Goal: Check status

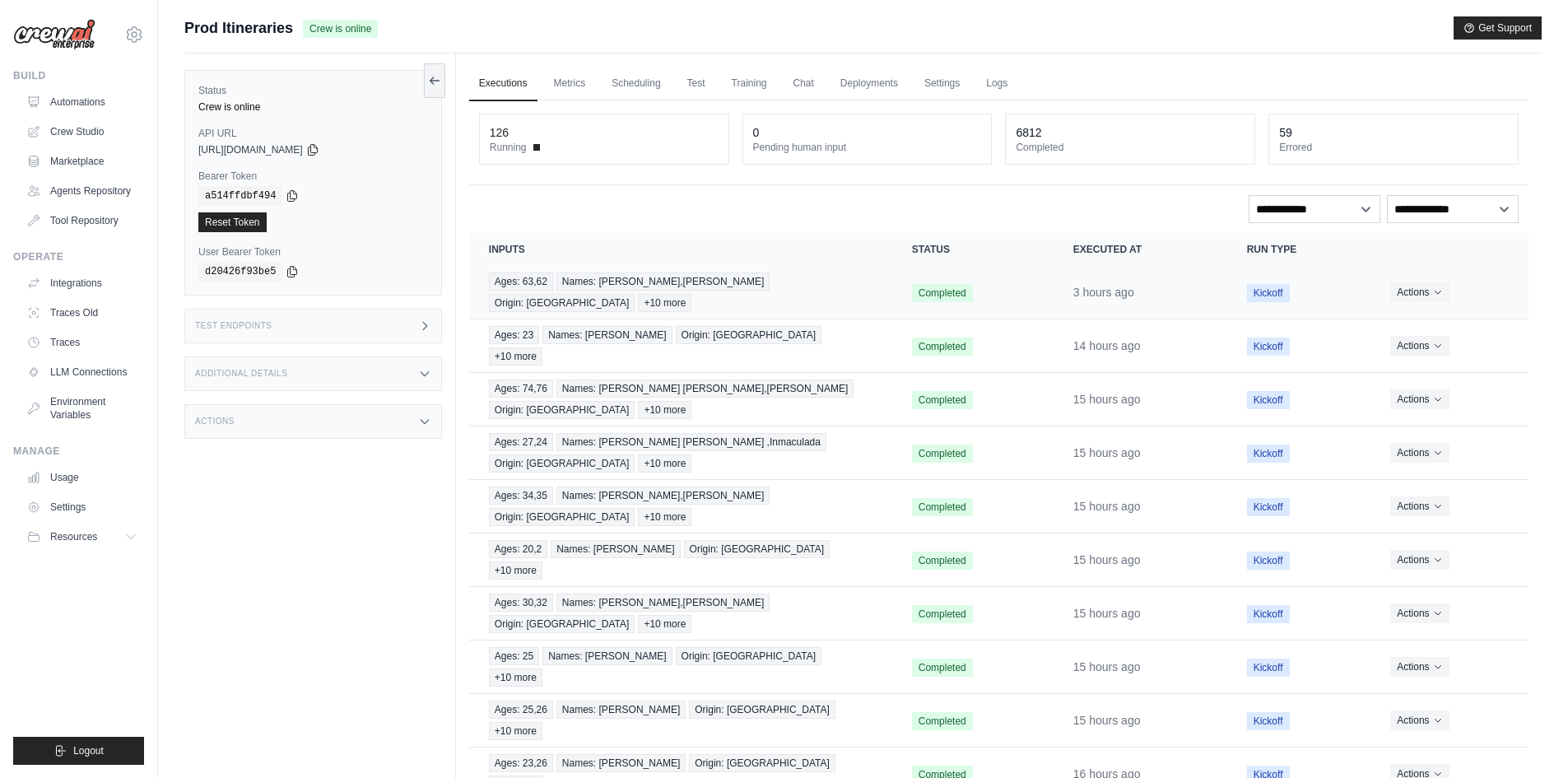
click at [880, 277] on td "Ages: 63,62 Names: Mariano Jose,Maria Blanca Origin: Valencia +10 more" at bounding box center [681, 293] width 423 height 54
click at [869, 287] on div "Ages: 63,62 Names: Mariano Jose,Maria Blanca Origin: Valencia +10 more" at bounding box center [681, 292] width 384 height 40
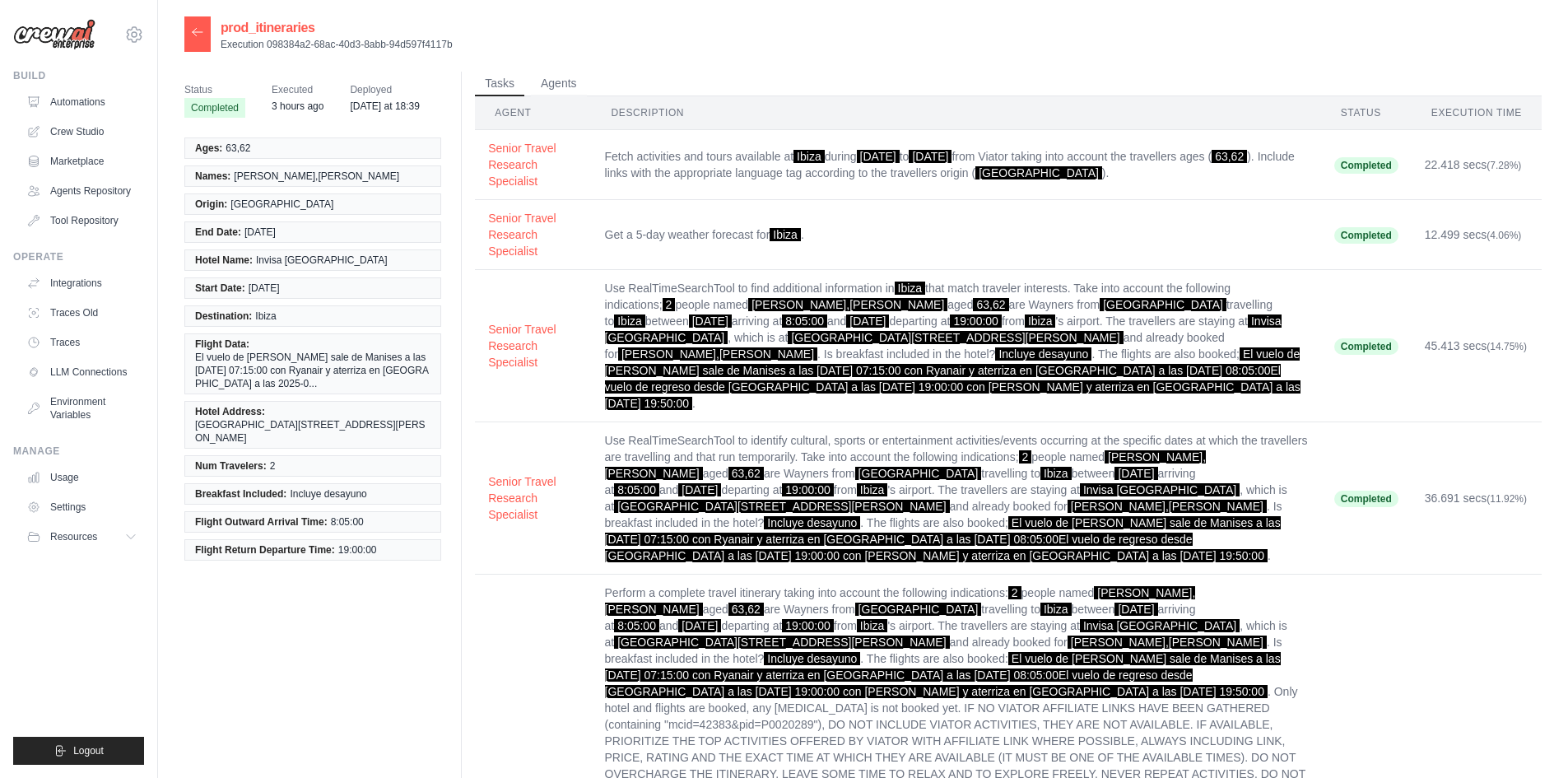
click at [195, 34] on icon at bounding box center [198, 31] width 10 height 8
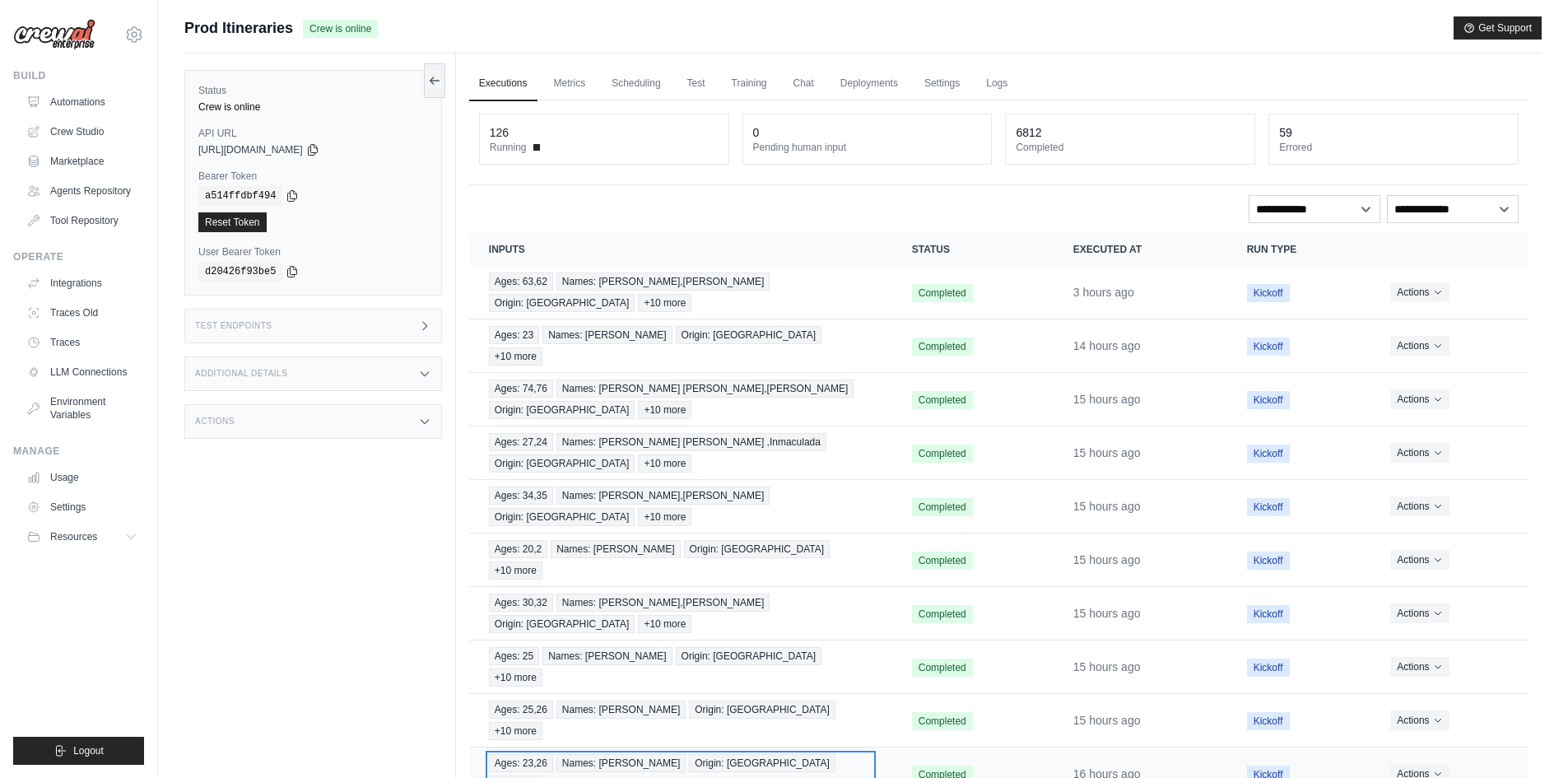
click at [845, 754] on div "Ages: 23,26 Names: [GEOGRAPHIC_DATA][PERSON_NAME] Origin: [GEOGRAPHIC_DATA] +10…" at bounding box center [681, 773] width 384 height 40
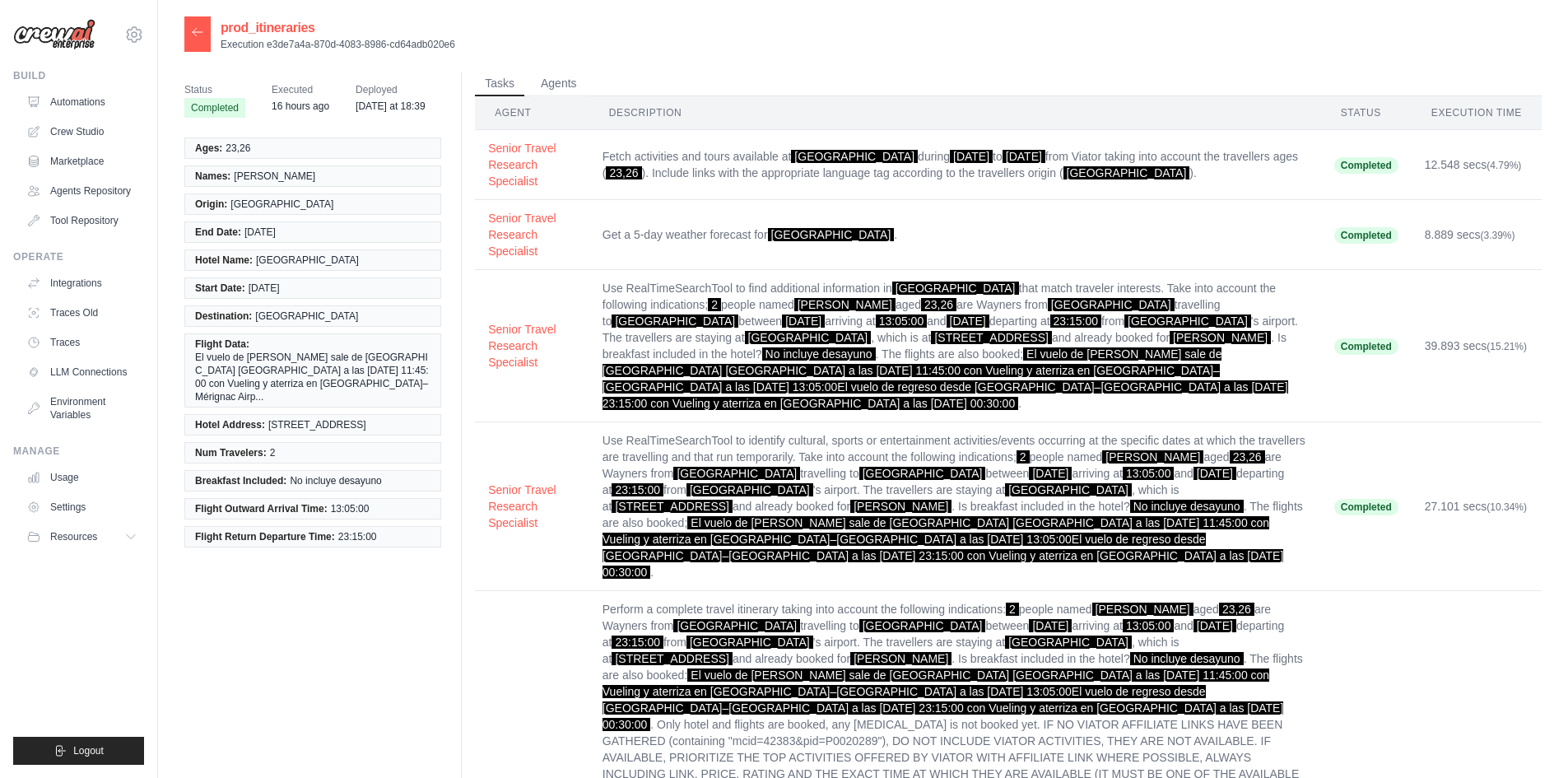
click at [195, 26] on icon at bounding box center [198, 32] width 13 height 13
